Goal: Information Seeking & Learning: Learn about a topic

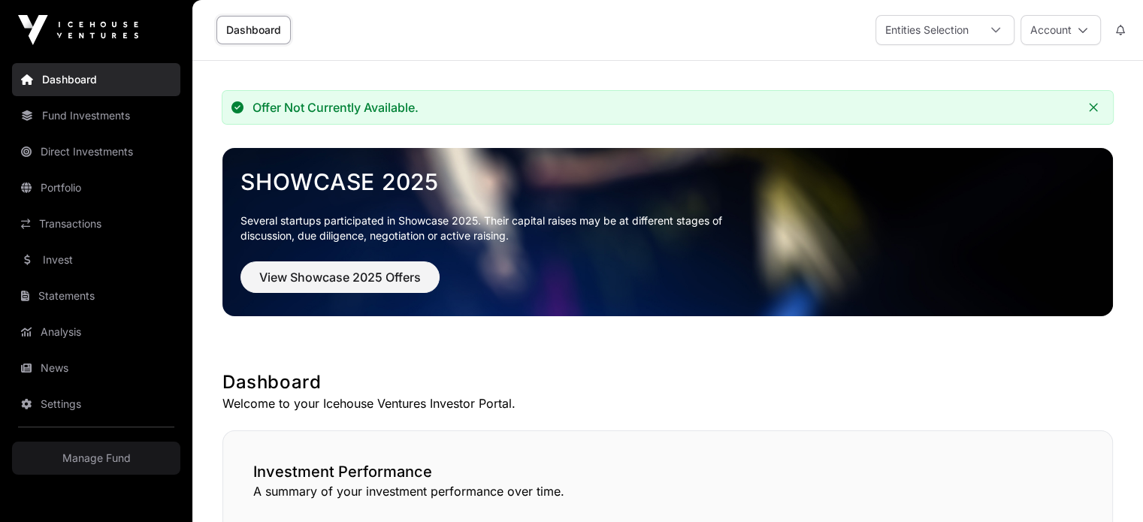
click at [161, 112] on link "Fund Investments" at bounding box center [96, 115] width 168 height 33
click at [103, 189] on link "Portfolio" at bounding box center [96, 187] width 168 height 33
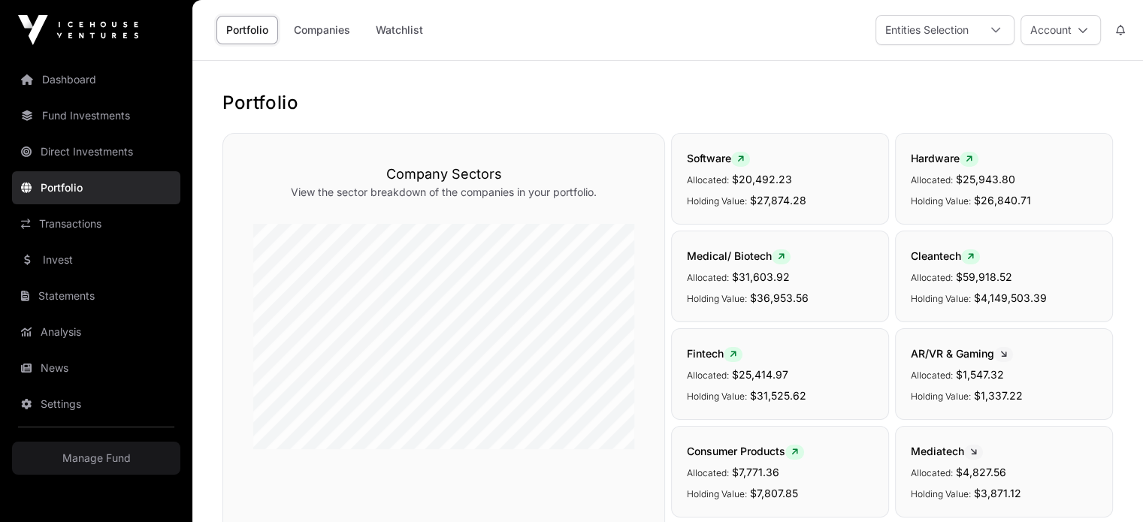
click at [303, 27] on link "Companies" at bounding box center [322, 30] width 76 height 29
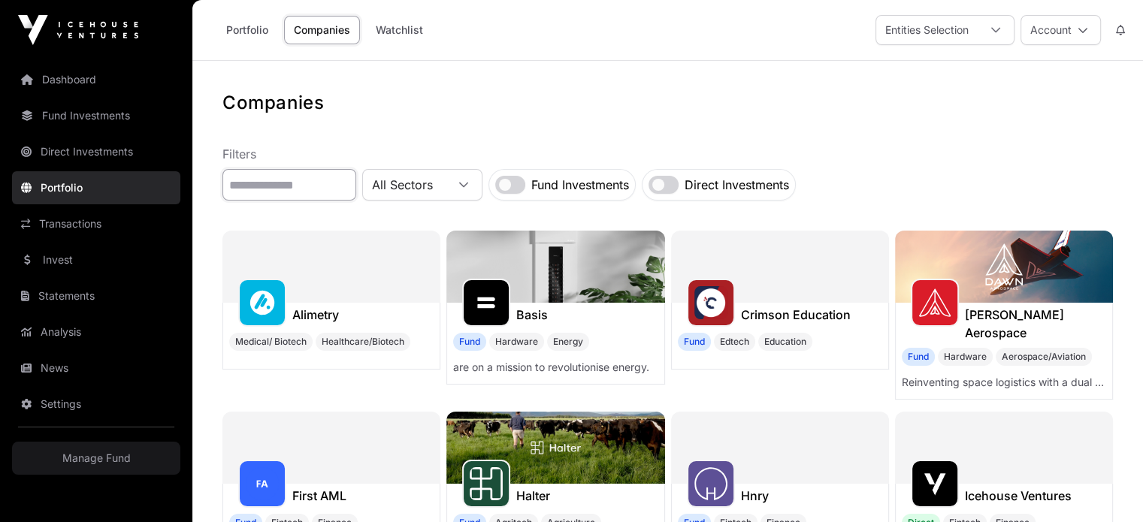
click at [343, 180] on input "text" at bounding box center [289, 185] width 134 height 32
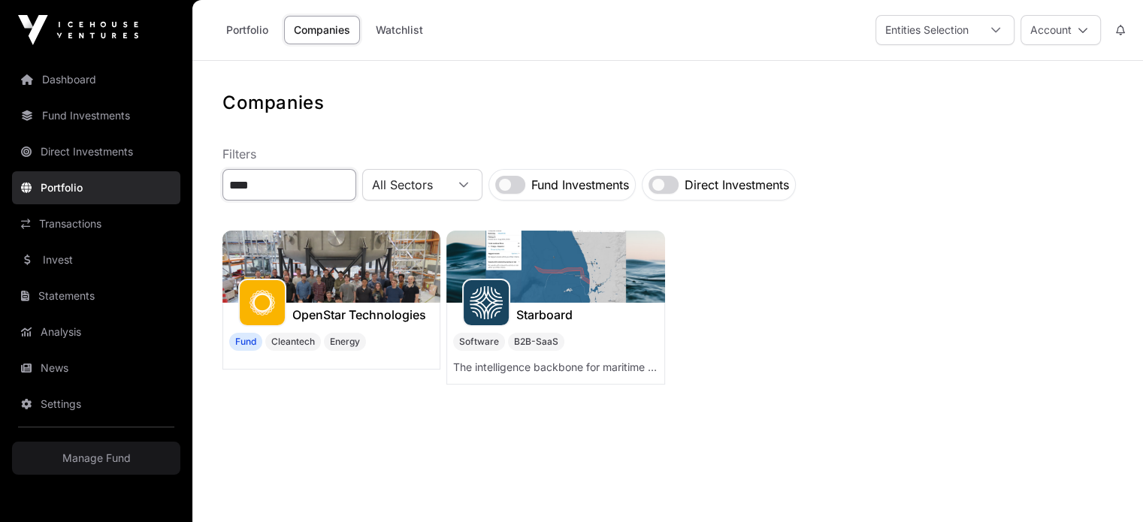
type input "****"
click at [589, 318] on div "Starboard" at bounding box center [555, 315] width 216 height 24
click at [544, 309] on h1 "Starboard" at bounding box center [544, 315] width 56 height 18
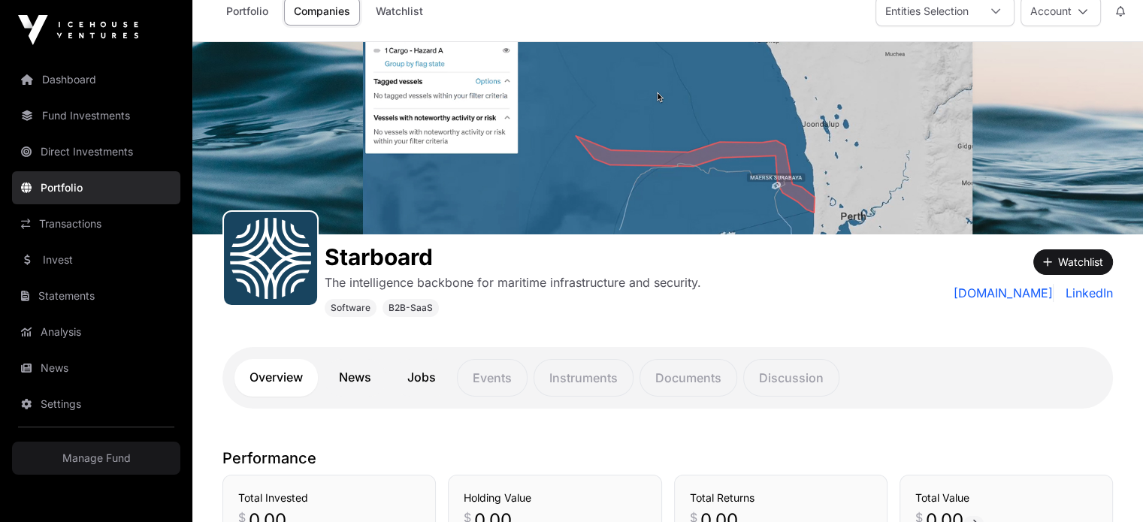
scroll to position [145, 0]
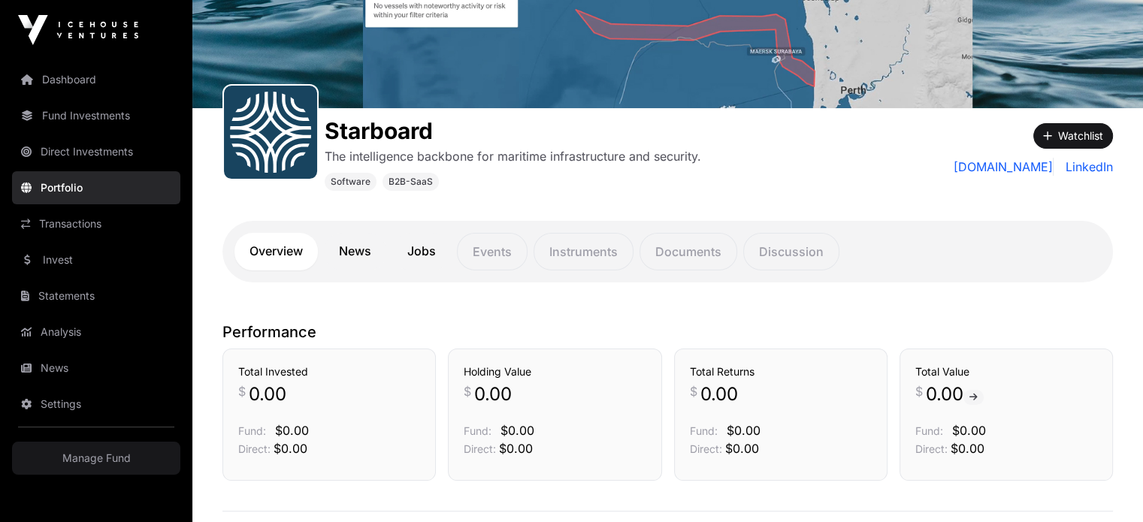
click at [333, 258] on link "News" at bounding box center [355, 252] width 62 height 38
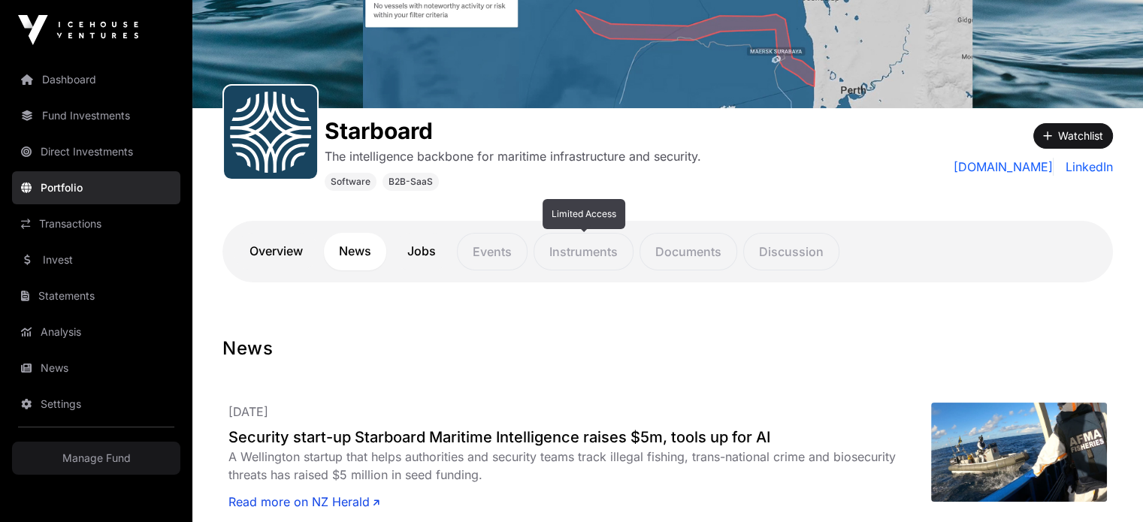
click at [604, 243] on p "Instruments" at bounding box center [583, 252] width 100 height 38
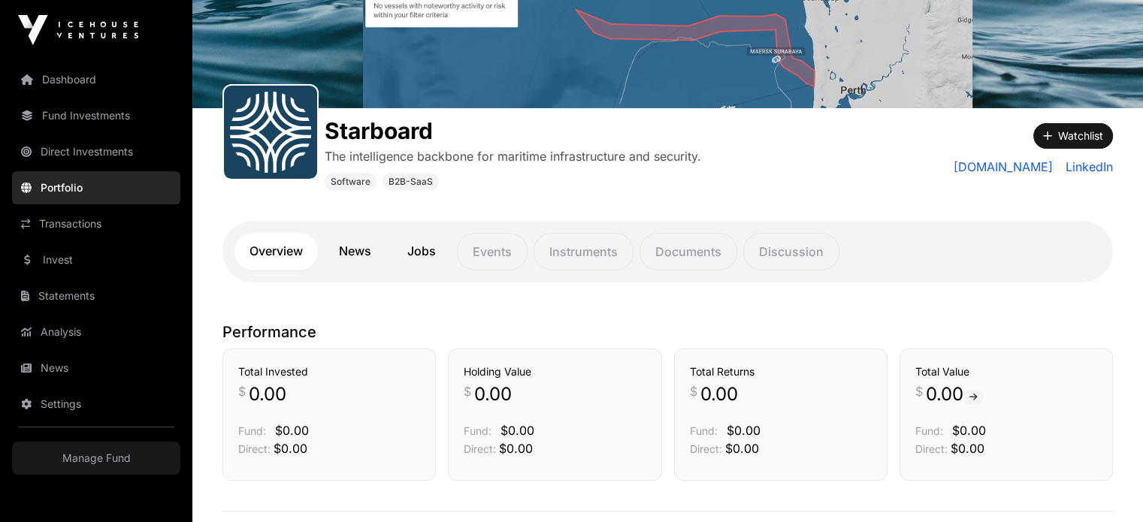
click at [94, 79] on link "Dashboard" at bounding box center [96, 79] width 168 height 33
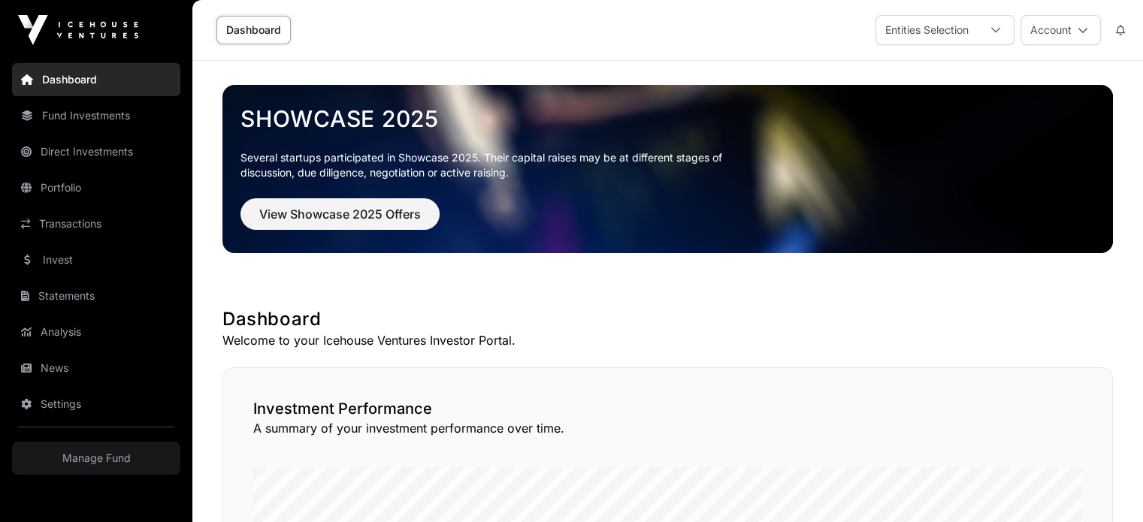
click at [107, 117] on link "Fund Investments" at bounding box center [96, 115] width 168 height 33
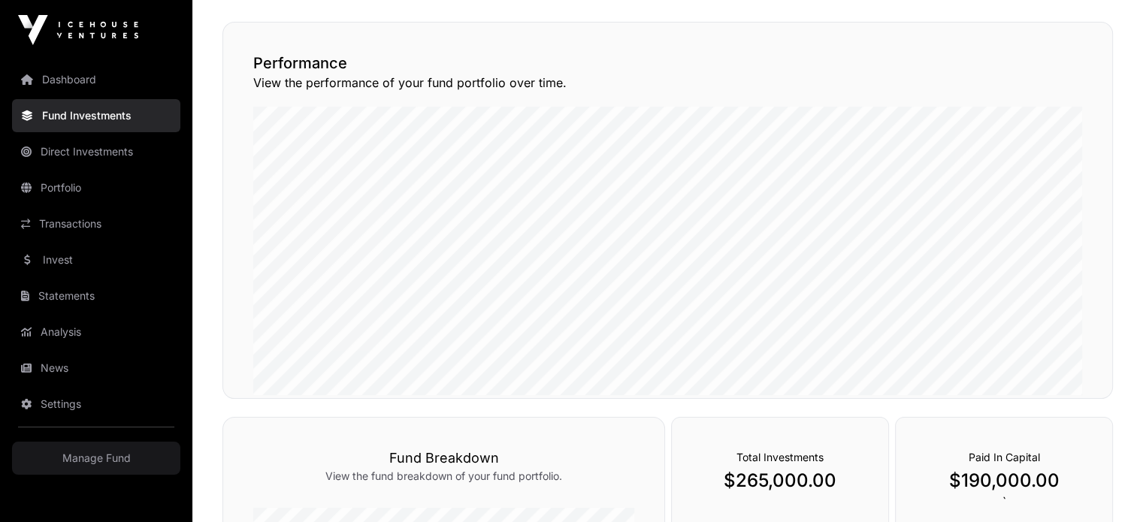
scroll to position [224, 0]
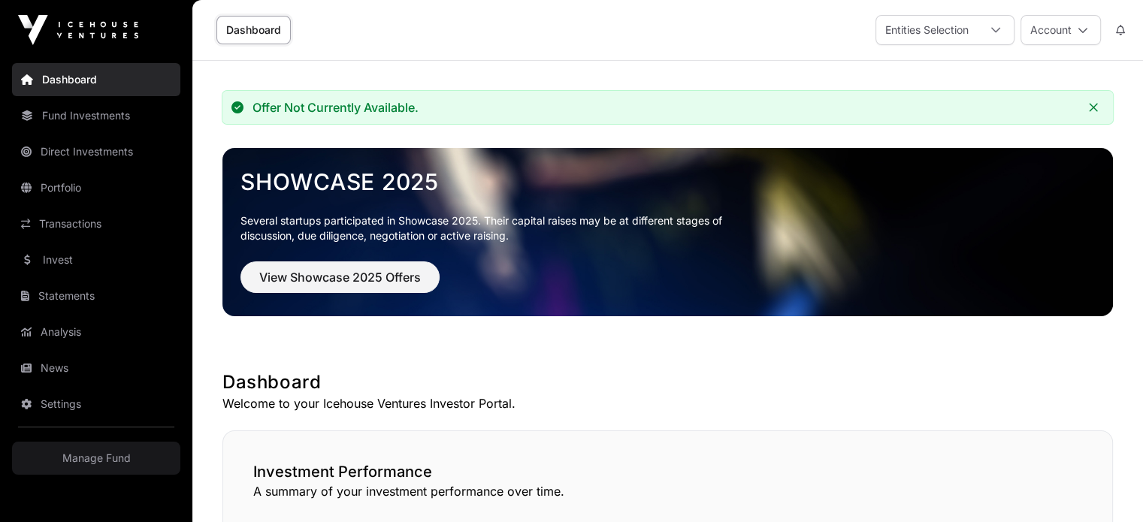
click at [85, 172] on link "Portfolio" at bounding box center [96, 187] width 168 height 33
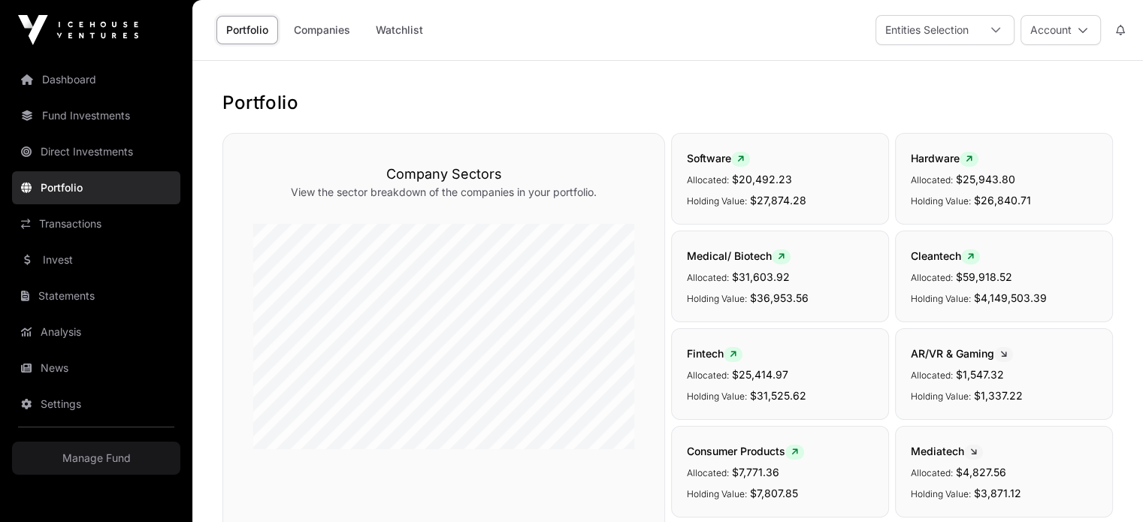
click at [104, 83] on link "Dashboard" at bounding box center [96, 79] width 168 height 33
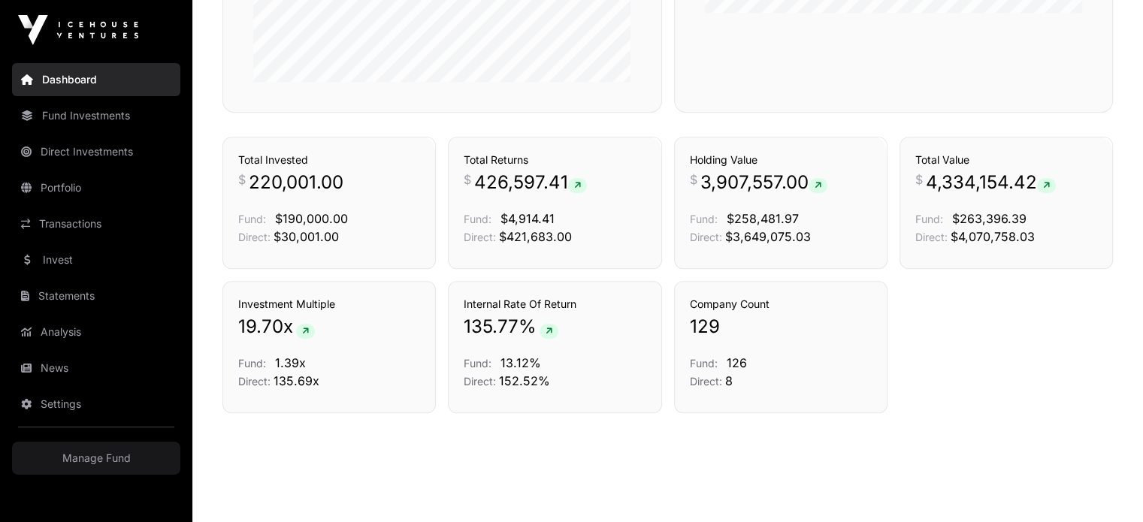
scroll to position [1028, 0]
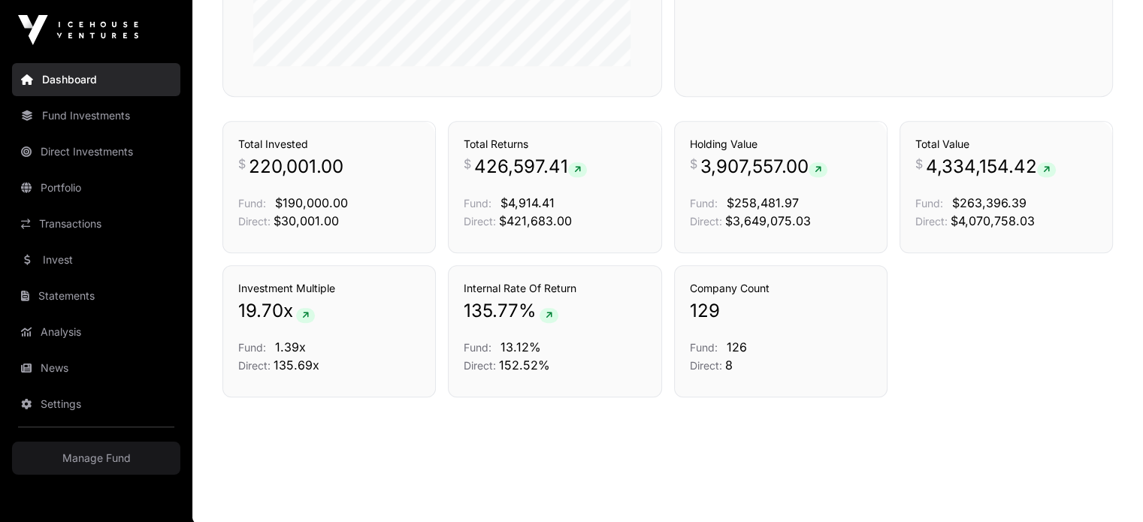
click at [95, 224] on link "Transactions" at bounding box center [96, 223] width 168 height 33
click at [100, 265] on link "Invest" at bounding box center [96, 259] width 168 height 33
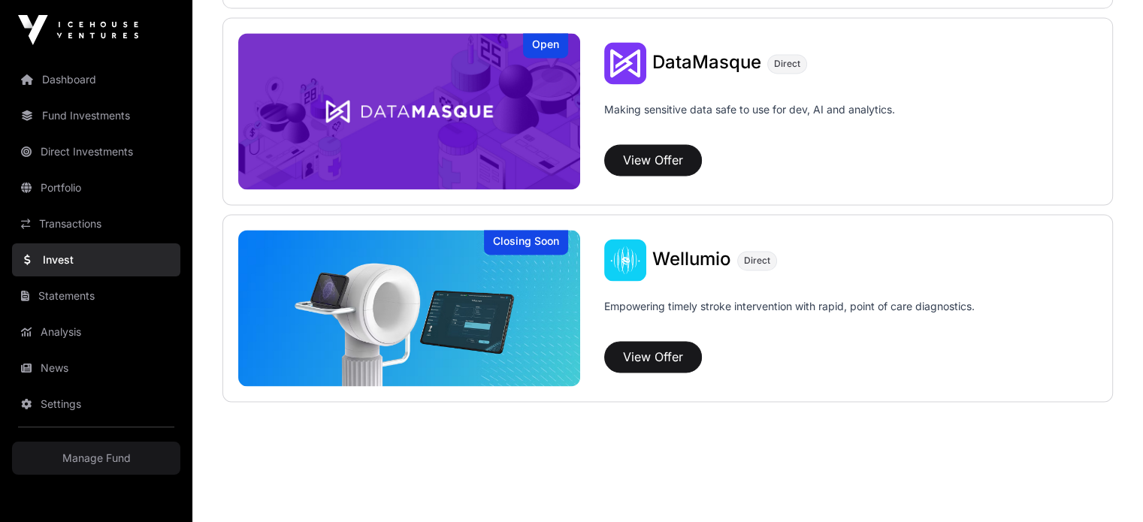
scroll to position [2145, 0]
